Goal: Task Accomplishment & Management: Use online tool/utility

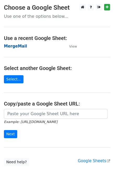
click at [12, 46] on strong "MergeMail" at bounding box center [15, 46] width 23 height 5
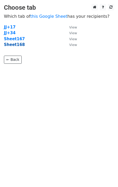
click at [15, 47] on strong "Sheet168" at bounding box center [14, 44] width 21 height 5
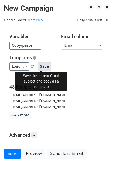
click at [44, 68] on button "Save" at bounding box center [45, 66] width 14 height 8
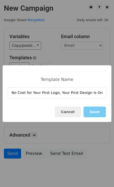
type input "No Cost for Your First Logo, Your First Design Is On Us!"
click at [91, 111] on button "Save" at bounding box center [95, 112] width 22 height 11
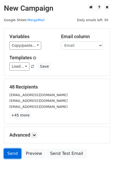
click at [13, 156] on link "Send" at bounding box center [12, 154] width 17 height 10
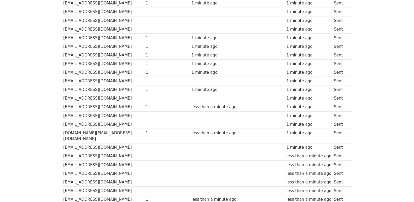
scroll to position [346, 0]
